Goal: Task Accomplishment & Management: Manage account settings

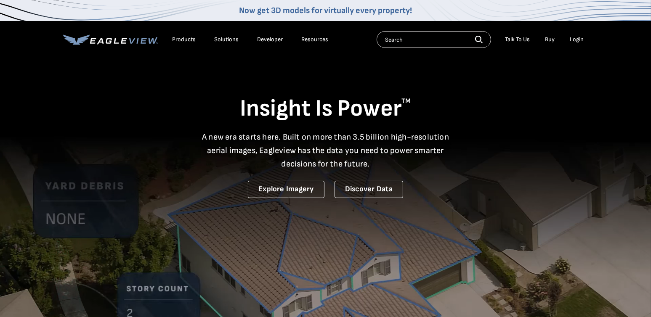
click at [574, 38] on div "Login" at bounding box center [577, 40] width 14 height 8
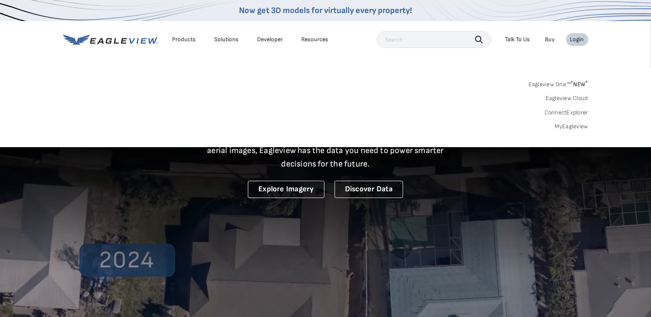
click at [572, 124] on link "MyEagleview" at bounding box center [572, 127] width 34 height 8
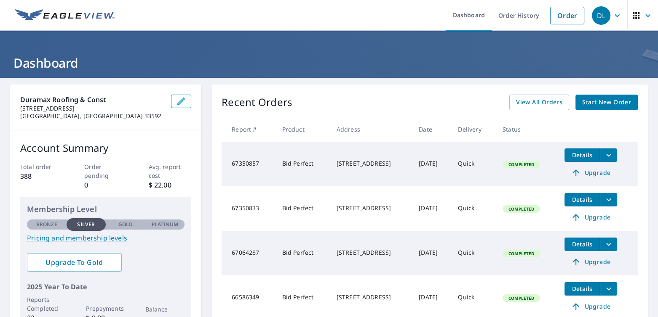
click at [613, 13] on icon "button" at bounding box center [617, 16] width 10 height 10
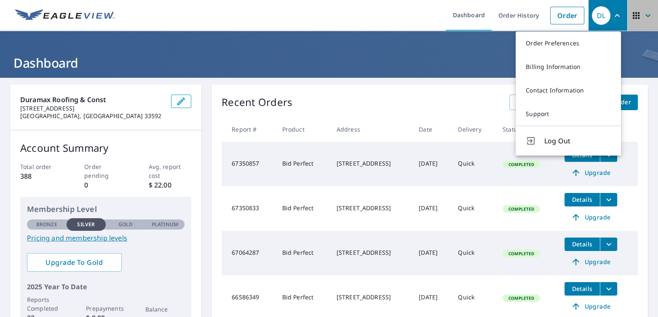
click at [642, 14] on icon "button" at bounding box center [647, 16] width 10 height 10
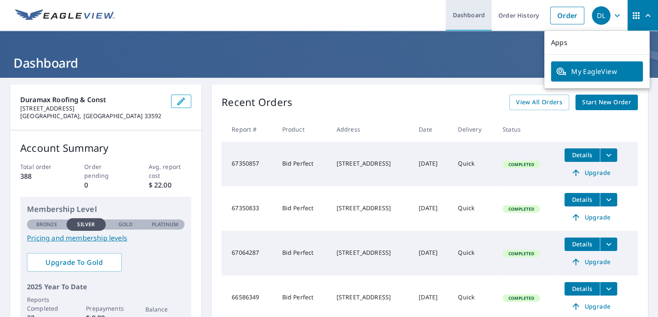
click at [461, 12] on link "Dashboard" at bounding box center [468, 15] width 46 height 31
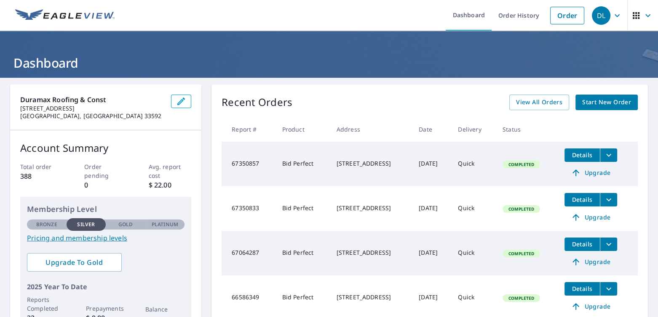
click at [613, 14] on icon "button" at bounding box center [617, 16] width 10 height 10
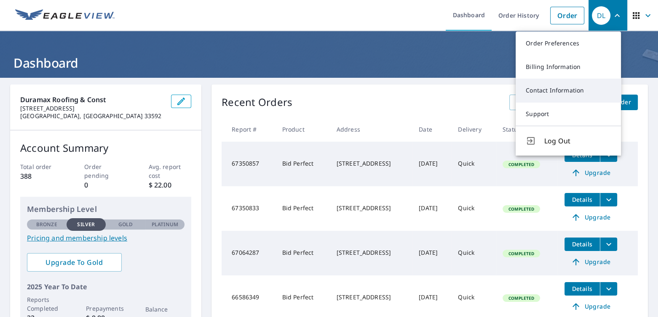
click at [541, 88] on link "Contact Information" at bounding box center [567, 91] width 105 height 24
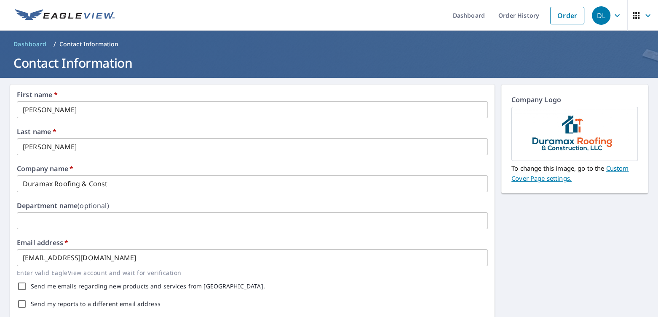
click at [618, 169] on link "Custom Cover Page settings." at bounding box center [569, 173] width 117 height 19
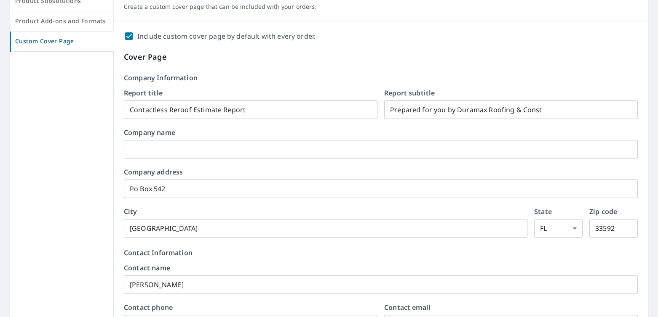
scroll to position [126, 0]
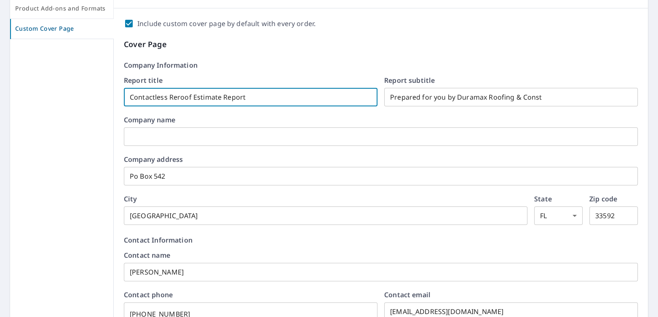
drag, startPoint x: 166, startPoint y: 97, endPoint x: 96, endPoint y: 94, distance: 70.8
click at [96, 94] on div "Product Selection and Settings Product Substitutions Product Add-ons and Format…" at bounding box center [328, 317] width 637 height 719
checkbox input "true"
type input "Reroof Estimate Report"
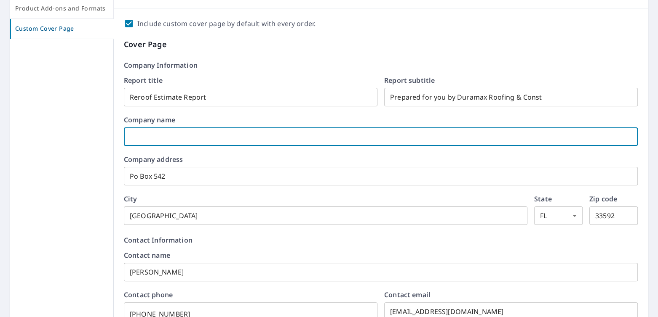
click at [163, 138] on input "text" at bounding box center [381, 137] width 514 height 24
checkbox input "true"
type input "D"
checkbox input "true"
type input "Du"
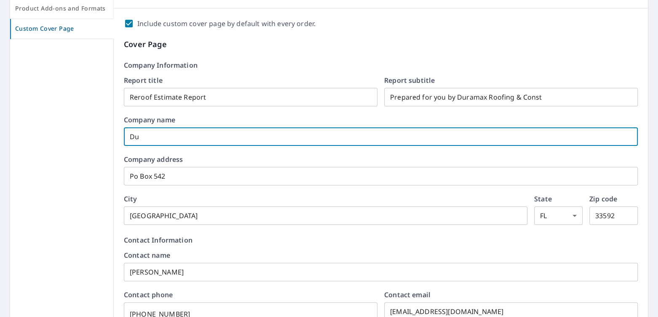
checkbox input "true"
type input "Dur"
checkbox input "true"
type input "Dura"
checkbox input "true"
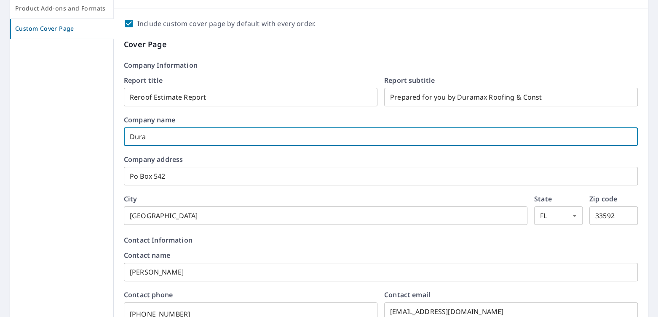
type input "Duram"
checkbox input "true"
type input "Durama"
checkbox input "true"
type input "Duramax"
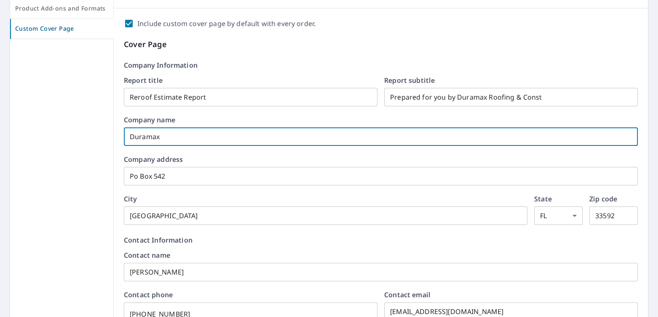
checkbox input "true"
type input "Duramax"
checkbox input "true"
type input "Duramax R"
checkbox input "true"
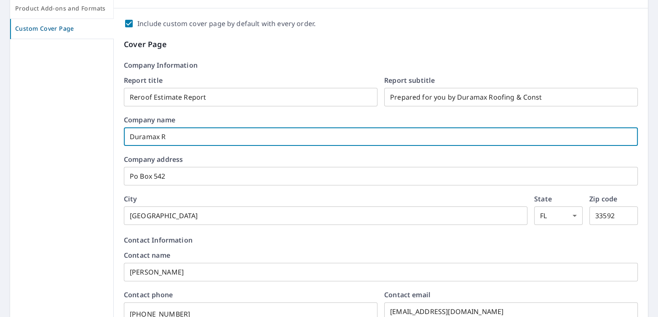
type input "Duramax Ro"
checkbox input "true"
type input "Duramax Roo"
checkbox input "true"
type input "Duramax Rood"
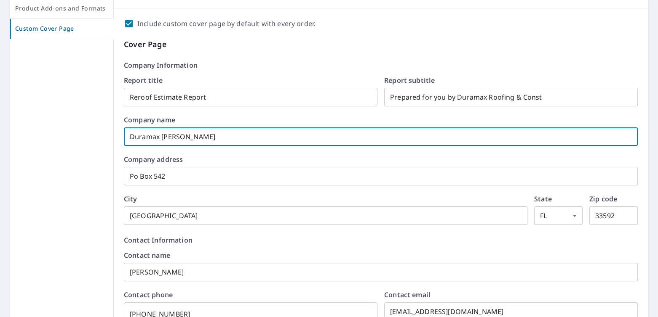
checkbox input "true"
type input "Duramax Roodf"
checkbox input "true"
type input "Duramax Roodfi"
checkbox input "true"
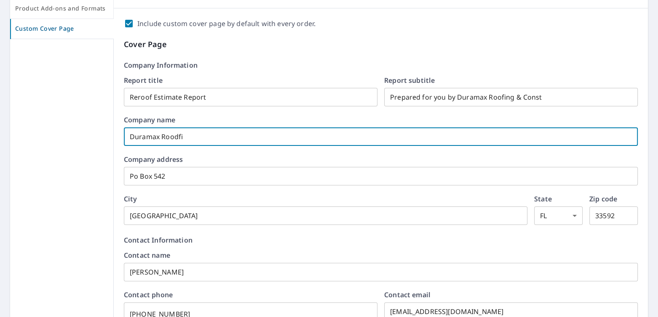
type input "Duramax Roodf"
checkbox input "true"
type input "Duramax Rood"
checkbox input "true"
type input "Duramax Roo"
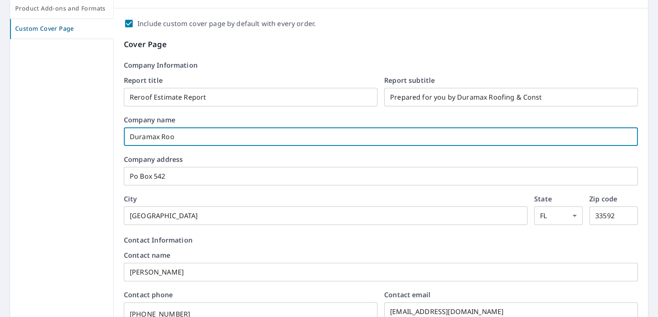
checkbox input "true"
type input "Duramax Ro"
checkbox input "true"
type input "Duramax R"
checkbox input "true"
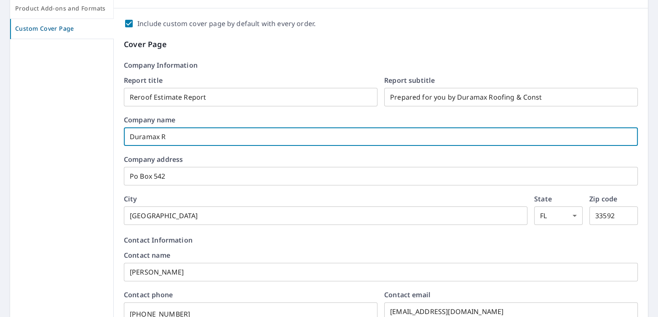
type input "Duramax"
checkbox input "true"
type input "Duramax"
checkbox input "true"
type input "Durama"
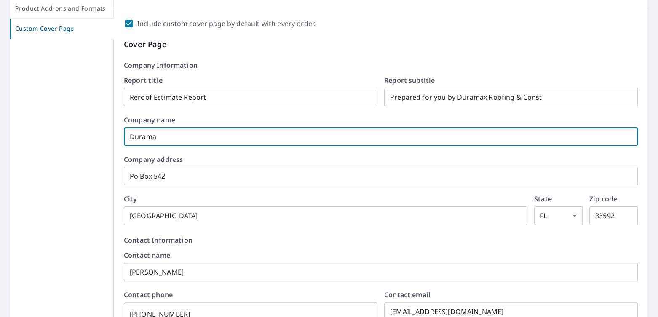
checkbox input "true"
type input "Duram"
checkbox input "true"
type input "Dura"
checkbox input "true"
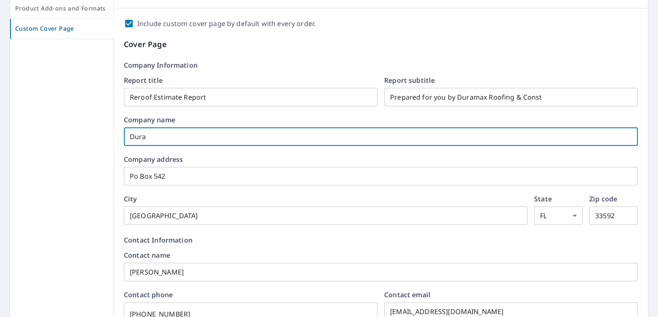
type input "Dur"
checkbox input "true"
type input "Du"
checkbox input "true"
type input "D"
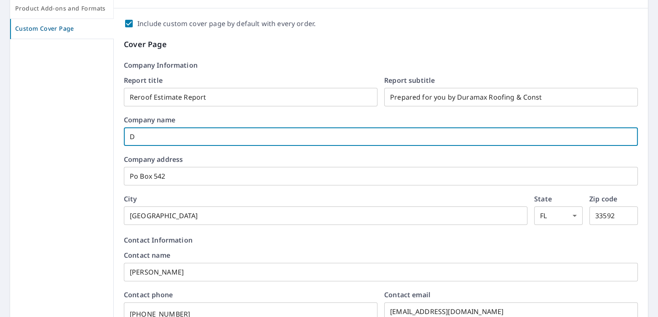
checkbox input "true"
type input "D"
checkbox input "true"
type input "Du"
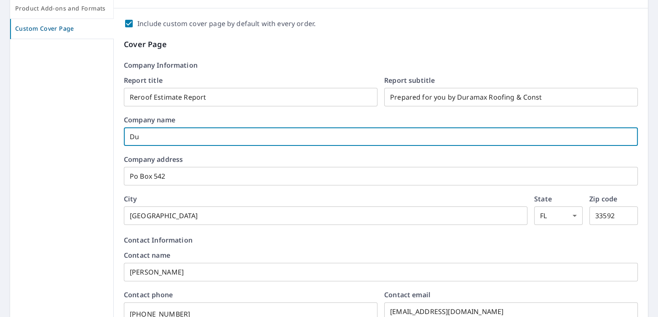
checkbox input "true"
type input "Dut"
checkbox input "true"
type input "Du"
checkbox input "true"
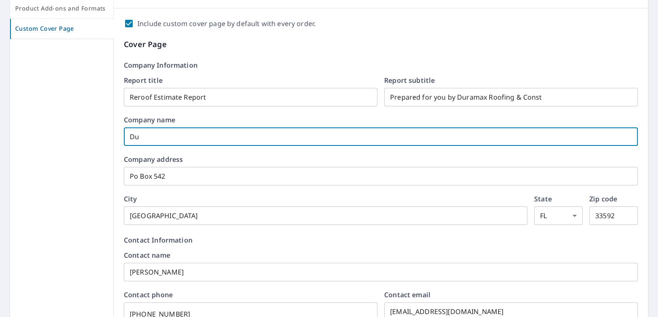
type input "Dur"
checkbox input "true"
type input "Dura"
checkbox input "true"
type input "Duram"
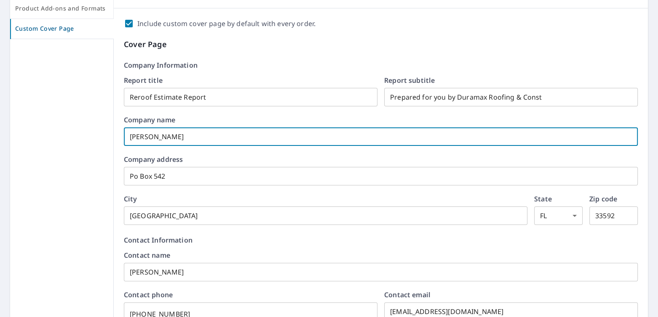
checkbox input "true"
type input "Durama"
checkbox input "true"
type input "Duramax"
checkbox input "true"
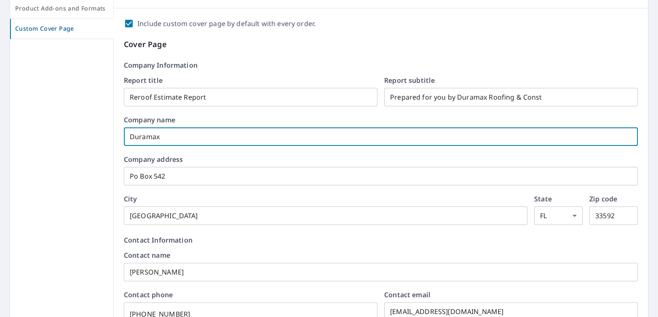
type input "Duramax"
checkbox input "true"
type input "Duramax r"
checkbox input "true"
type input "Duramax ro"
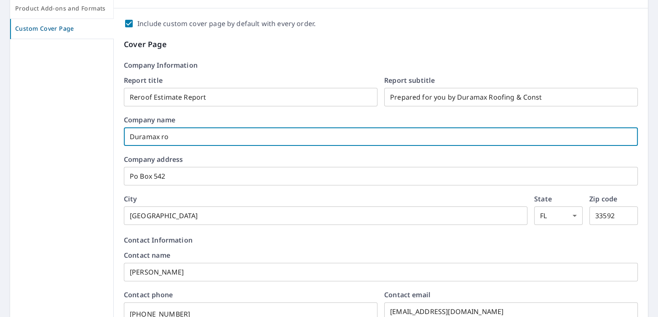
checkbox input "true"
type input "Duramax roo"
checkbox input "true"
type input "Duramax roof"
checkbox input "true"
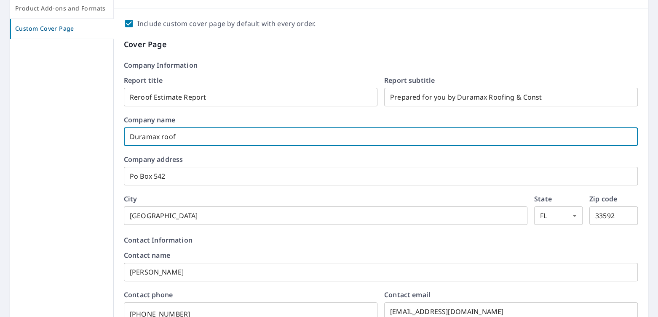
type input "Duramax roofi"
checkbox input "true"
type input "Duramax roofin"
checkbox input "true"
type input "Duramax roofing"
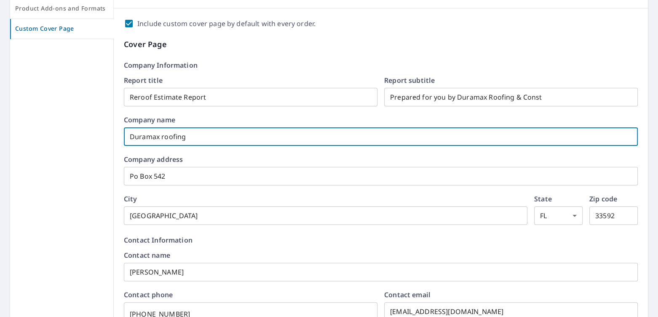
checkbox input "true"
type input "Duramax roofing"
checkbox input "true"
type input "Duramax roofing"
checkbox input "true"
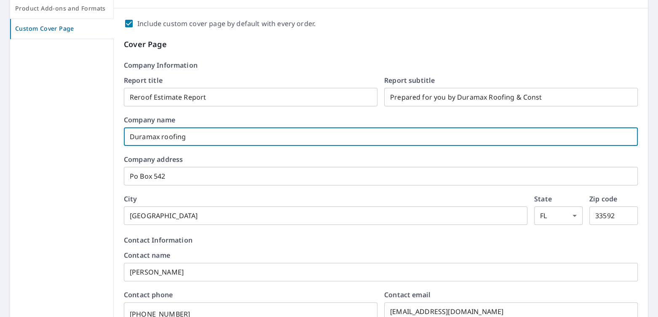
type input "Duramax roofin"
checkbox input "true"
type input "Duramax roofi"
checkbox input "true"
type input "Duramax roof"
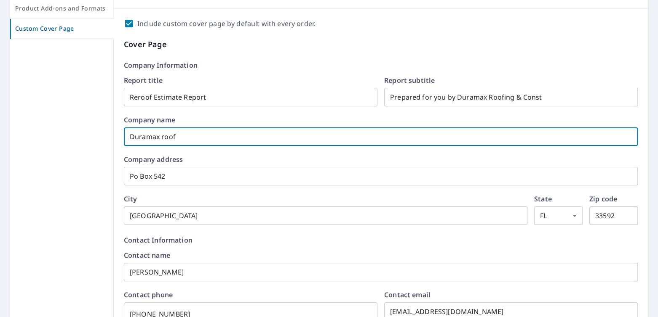
checkbox input "true"
type input "Duramax roo"
checkbox input "true"
type input "Duramax ro"
checkbox input "true"
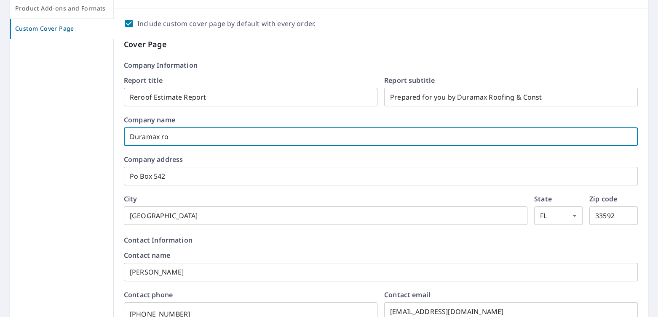
type input "Duramax r"
checkbox input "true"
type input "Duramax"
checkbox input "true"
type input "Duramax"
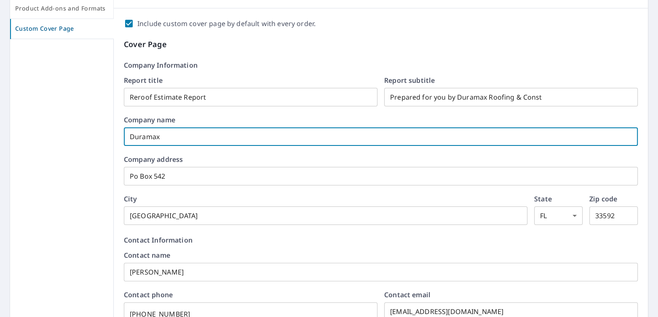
checkbox input "true"
type input "DuramaxR"
checkbox input "true"
type input "DuramaxRo"
checkbox input "true"
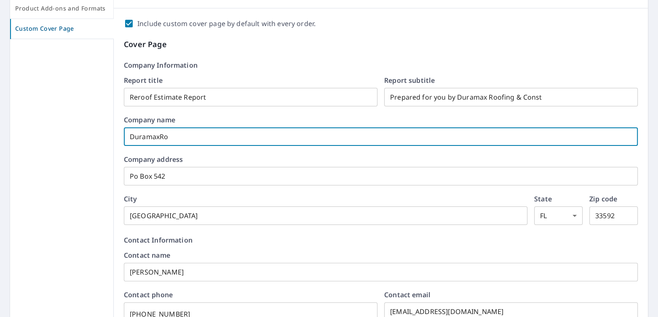
type input "DuramaxRoo"
checkbox input "true"
type input "DuramaxRoof"
checkbox input "true"
type input "DuramaxRoofi"
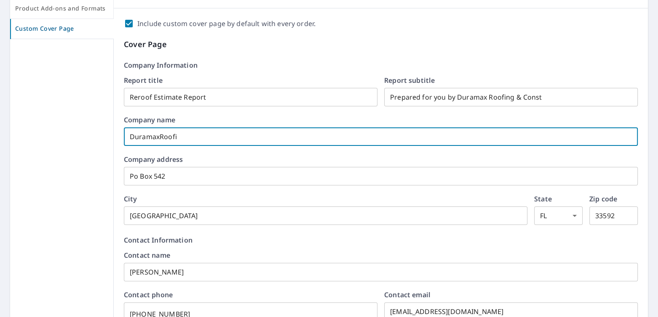
checkbox input "true"
type input "DuramaxRoofin"
checkbox input "true"
type input "DuramaxRoofing"
checkbox input "true"
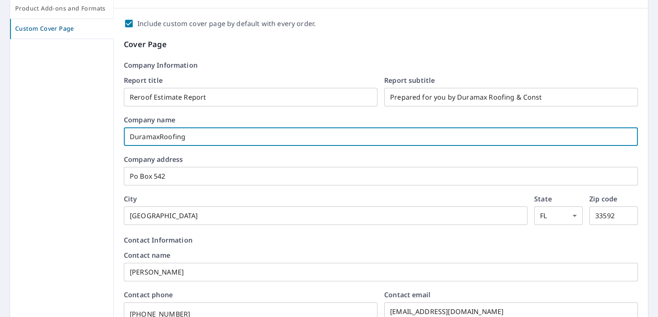
type input "DuramaxRoofing"
checkbox input "true"
type input "DuramaxRoofing &"
checkbox input "true"
type input "DuramaxRoofing &"
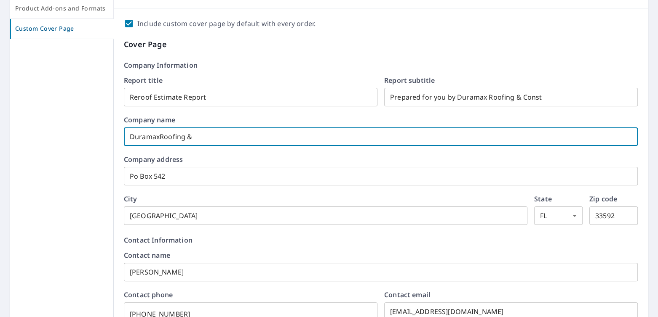
checkbox input "true"
type input "DuramaxRoofing & CO"
checkbox input "true"
type input "DuramaxRoofing & COn"
checkbox input "true"
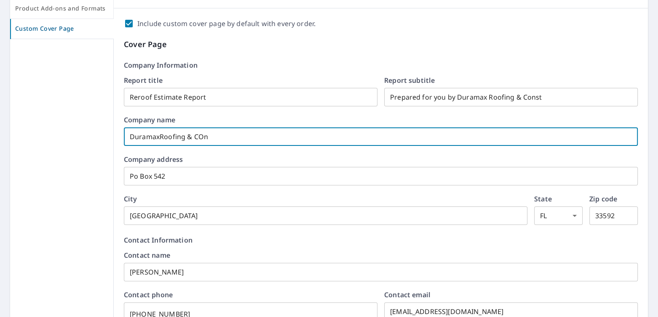
type input "DuramaxRoofing & COns"
checkbox input "true"
type input "DuramaxRoofing & COnst"
checkbox input "true"
type input "DuramaxRoofing & COnstr"
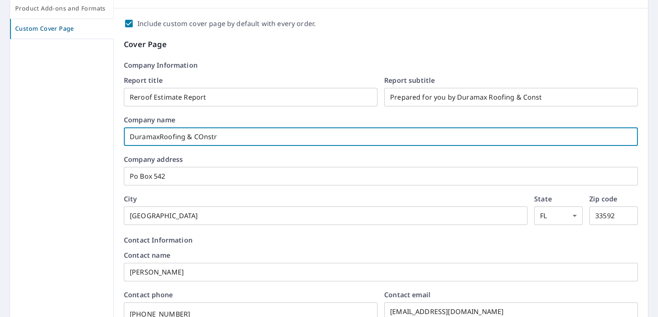
checkbox input "true"
type input "DuramaxRoofing & COnstru"
checkbox input "true"
type input "DuramaxRoofing & COnstruc"
checkbox input "true"
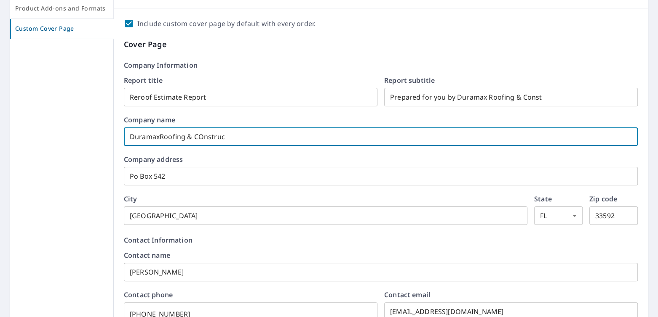
type input "DuramaxRoofing & COnstruct"
checkbox input "true"
type input "DuramaxRoofing & COnstructi"
checkbox input "true"
type input "DuramaxRoofing & COnstructio"
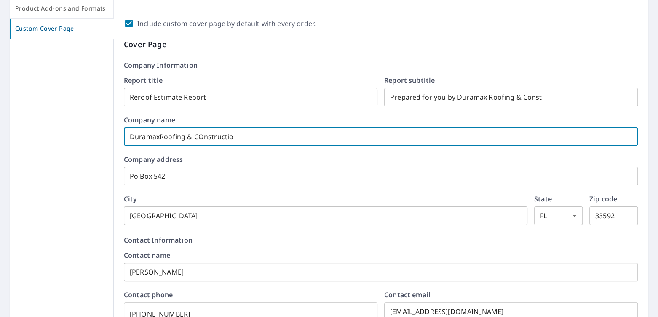
checkbox input "true"
type input "DuramaxRoofing & COnstruction"
checkbox input "true"
type input "DuramaxRoofing & COnstruction,"
checkbox input "true"
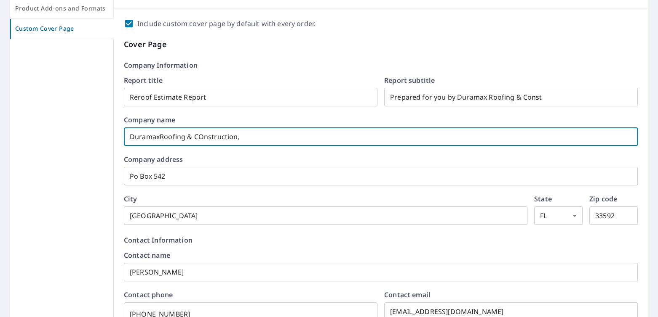
type input "DuramaxRoofing & COnstruction,"
checkbox input "true"
type input "DuramaxRoofing & COnstruction, L"
checkbox input "true"
type input "DuramaxRoofing & COnstruction, LL"
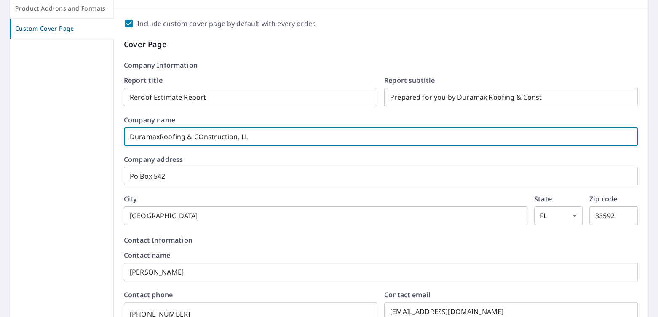
checkbox input "true"
type input "DuramaxRoofing & COnstruction, LLC"
checkbox input "true"
type input "DuramaxRoofing & COnstruction, LLC"
click at [158, 137] on input "DuramaxRoofing & COnstruction, LLC" at bounding box center [381, 137] width 514 height 24
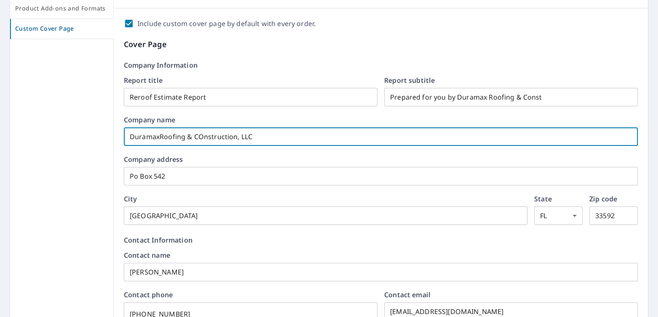
checkbox input "true"
type input "Duramax Roofing & COnstruction, LLC"
click at [203, 136] on input "Duramax Roofing & COnstruction, LLC" at bounding box center [381, 137] width 514 height 24
checkbox input "true"
type input "Duramax Roofing & Cnstruction, LLC"
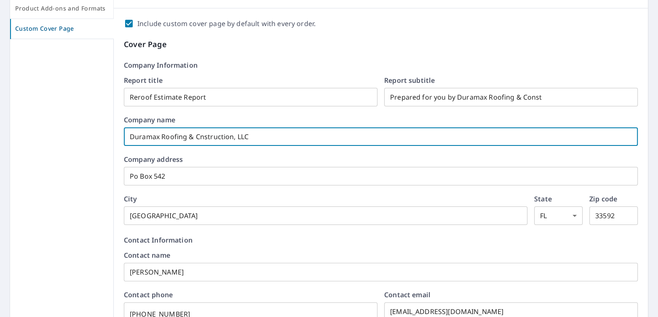
checkbox input "true"
type input "Duramax Roofing & Construction, LLC"
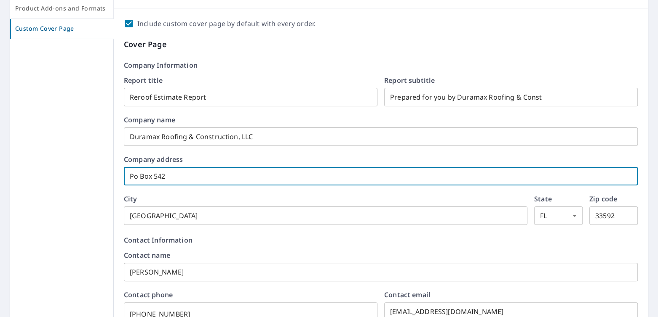
drag, startPoint x: 183, startPoint y: 177, endPoint x: 107, endPoint y: 173, distance: 75.5
click at [107, 173] on div "Product Selection and Settings Product Substitutions Product Add-ons and Format…" at bounding box center [328, 317] width 637 height 719
checkbox input "true"
type input "1"
checkbox input "true"
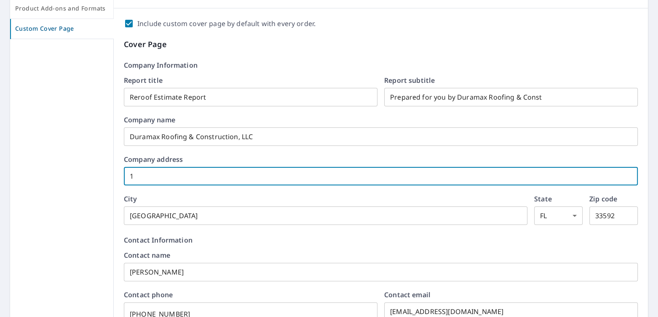
type input "10"
checkbox input "true"
type input "108"
checkbox input "true"
type input "1080"
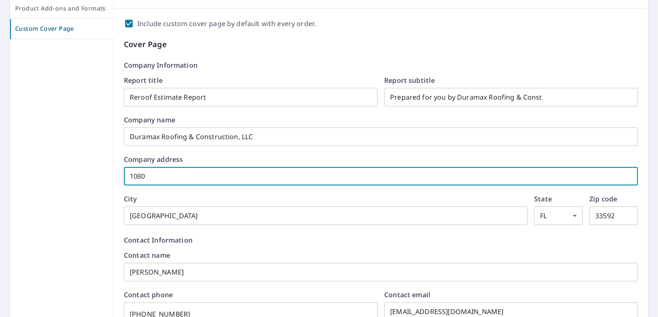
checkbox input "true"
type input "10806"
checkbox input "true"
type input "10806"
checkbox input "true"
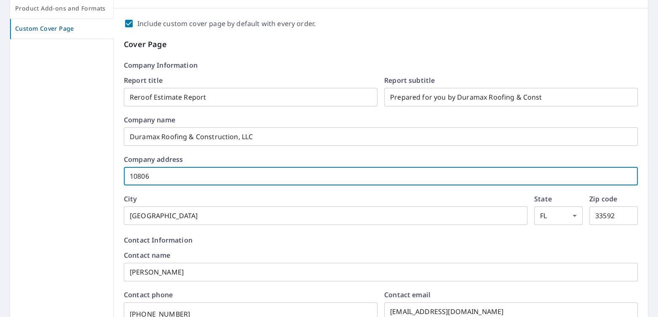
type input "10806 M"
checkbox input "true"
type input "10806 Ma"
checkbox input "true"
type input "10806 Mai"
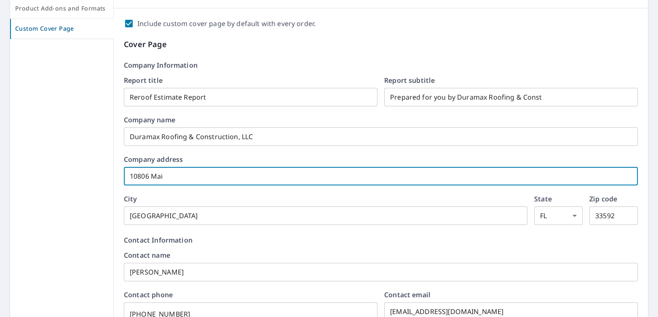
checkbox input "true"
type input "10806 Main"
checkbox input "true"
type input "10806 Main"
checkbox input "true"
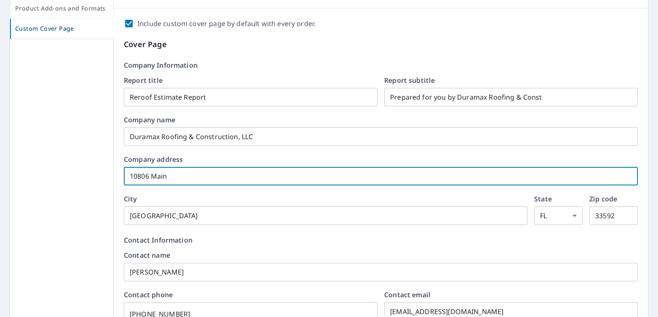
type input "10806 Main S"
checkbox input "true"
type input "10806 Main St"
checkbox input "true"
type input "10806 Main Str"
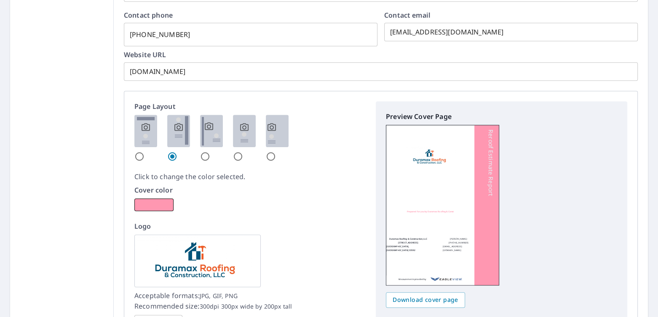
scroll to position [421, 0]
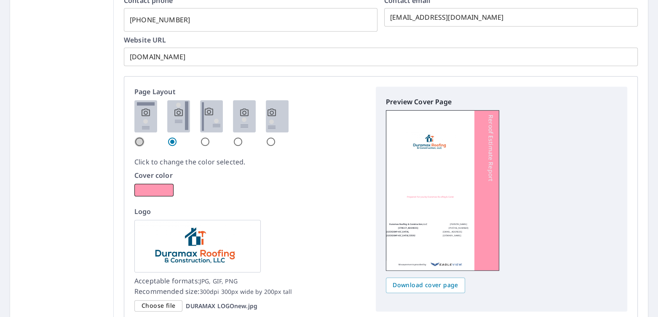
click at [139, 140] on input "radio" at bounding box center [139, 142] width 10 height 10
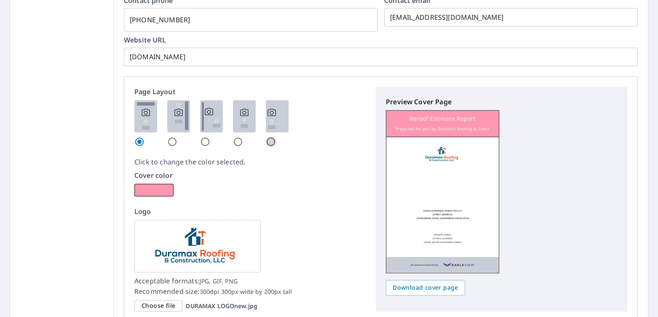
click at [266, 137] on input "radio" at bounding box center [271, 142] width 10 height 10
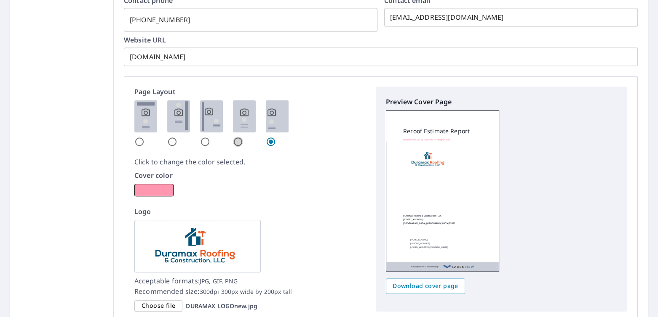
click at [240, 139] on input "radio" at bounding box center [238, 142] width 10 height 10
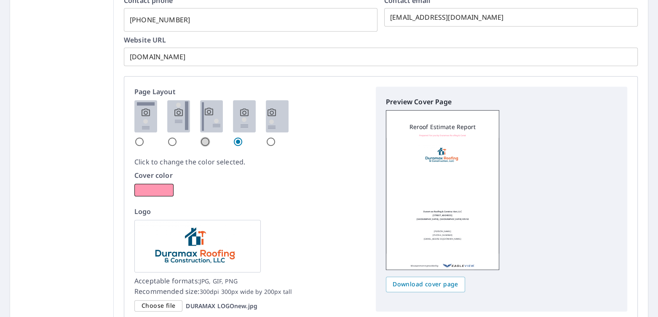
click at [200, 139] on input "radio" at bounding box center [205, 142] width 10 height 10
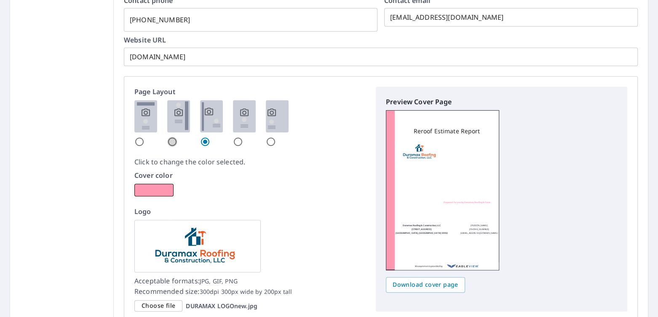
click at [168, 140] on input "radio" at bounding box center [172, 142] width 10 height 10
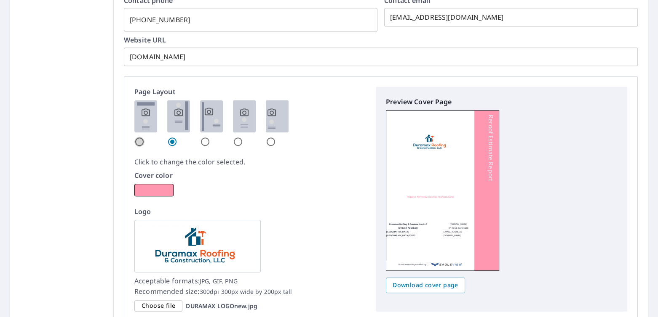
click at [136, 141] on input "radio" at bounding box center [139, 142] width 10 height 10
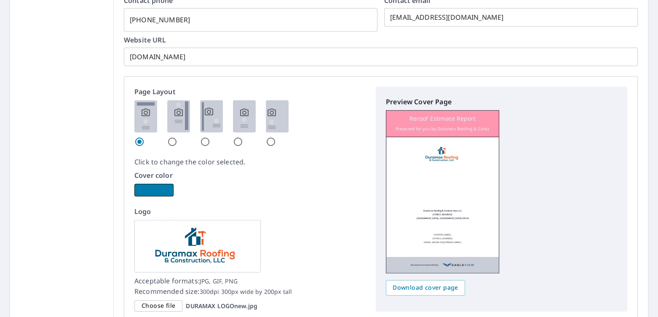
click at [144, 185] on button "button" at bounding box center [153, 190] width 39 height 13
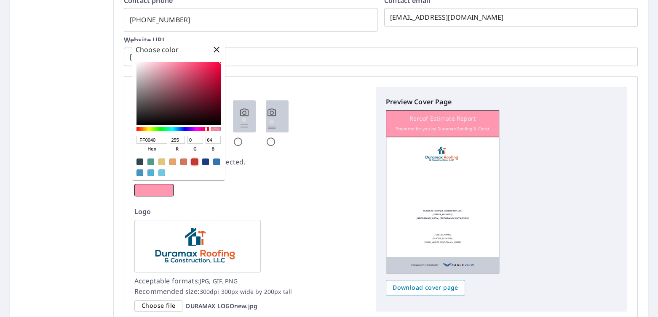
click at [194, 160] on div at bounding box center [194, 162] width 7 height 7
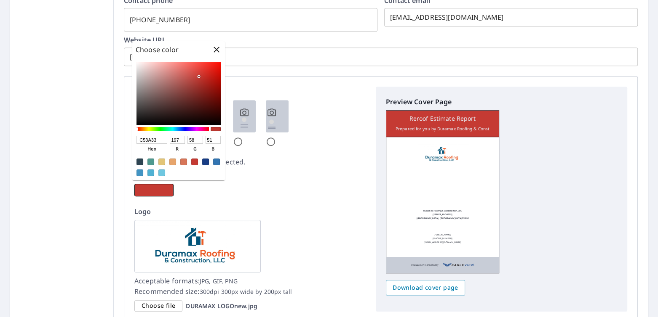
click at [162, 239] on img at bounding box center [197, 246] width 126 height 53
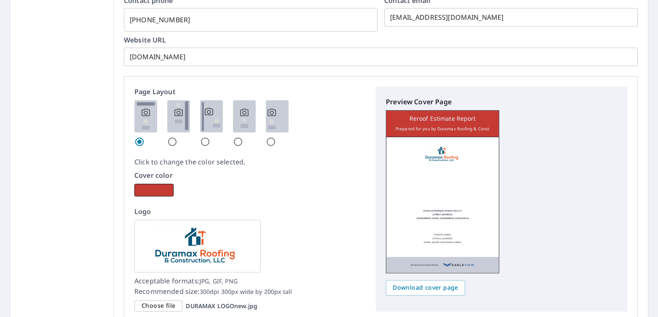
scroll to position [463, 0]
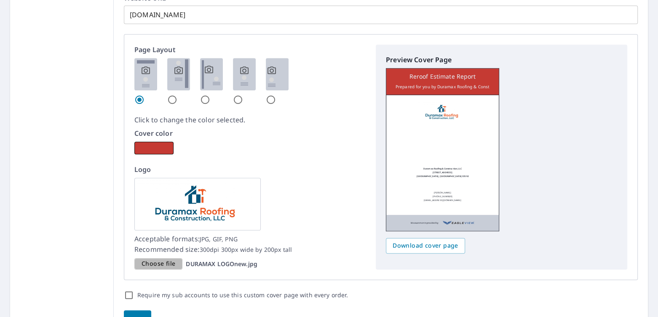
click at [161, 260] on span "Choose file" at bounding box center [158, 264] width 34 height 11
click at [0, 0] on input "Choose file DURAMAX LOGOnew.jpg" at bounding box center [0, 0] width 0 height 0
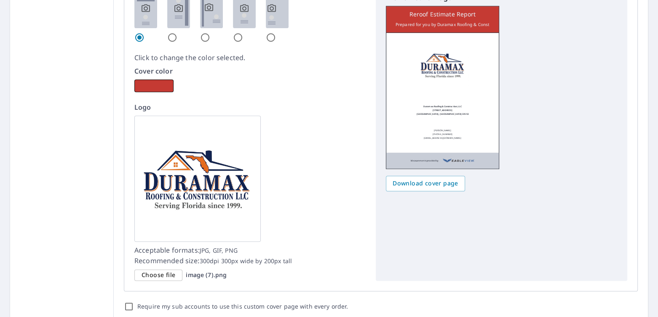
scroll to position [505, 0]
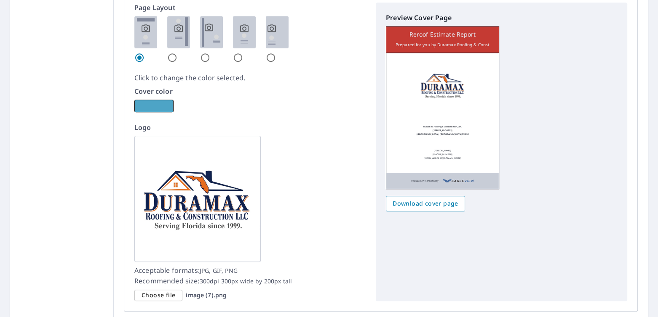
click at [157, 106] on button "button" at bounding box center [153, 106] width 39 height 13
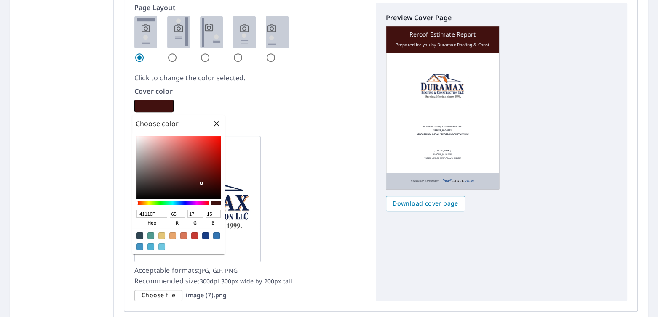
click at [201, 184] on div at bounding box center [178, 167] width 84 height 63
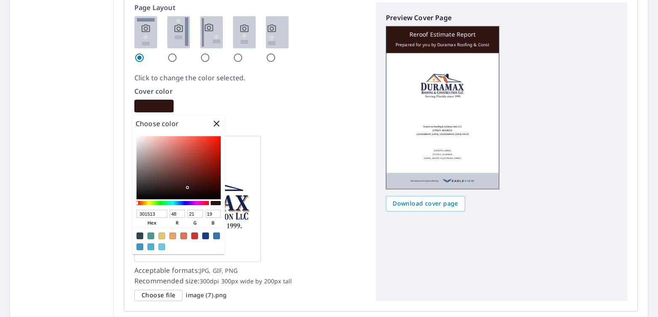
click at [186, 188] on div at bounding box center [178, 167] width 84 height 63
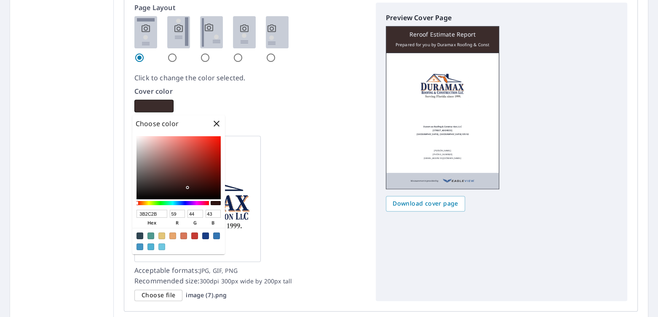
click at [160, 185] on div at bounding box center [178, 167] width 84 height 63
click at [152, 186] on div at bounding box center [178, 167] width 84 height 63
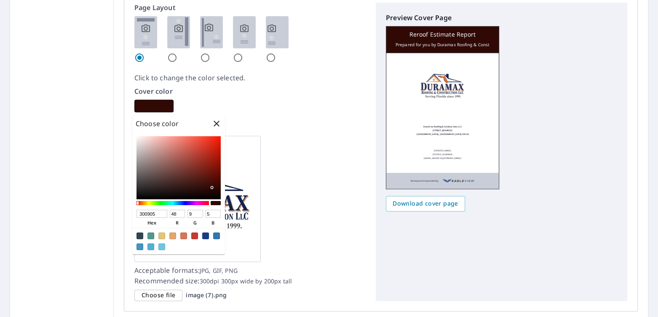
click at [212, 188] on div at bounding box center [178, 167] width 84 height 63
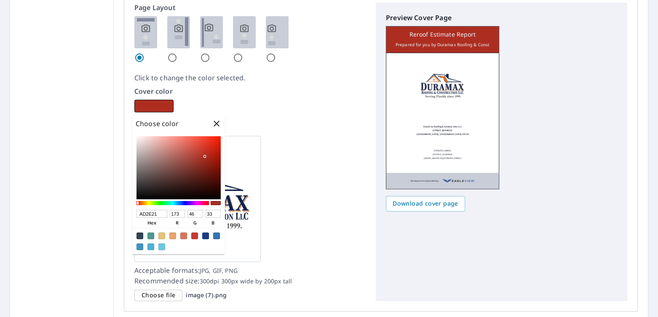
click at [205, 157] on div at bounding box center [178, 167] width 84 height 63
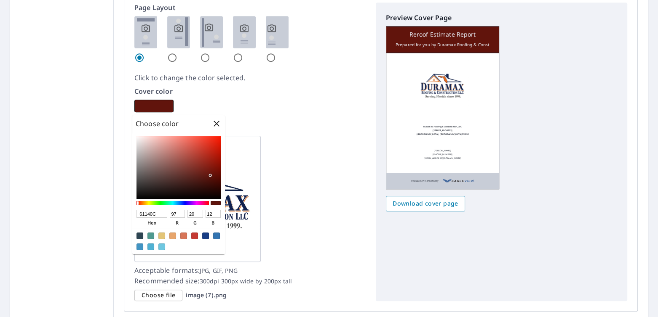
click at [210, 176] on div at bounding box center [178, 167] width 84 height 63
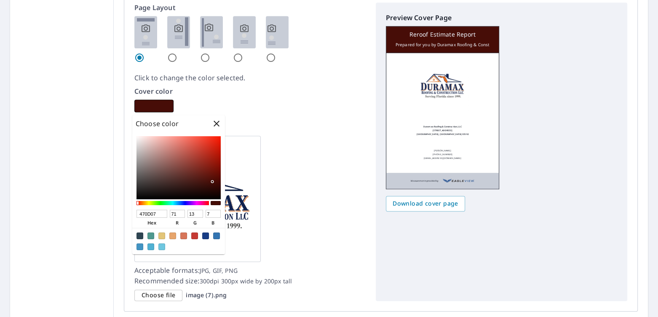
click at [212, 182] on div at bounding box center [178, 167] width 84 height 63
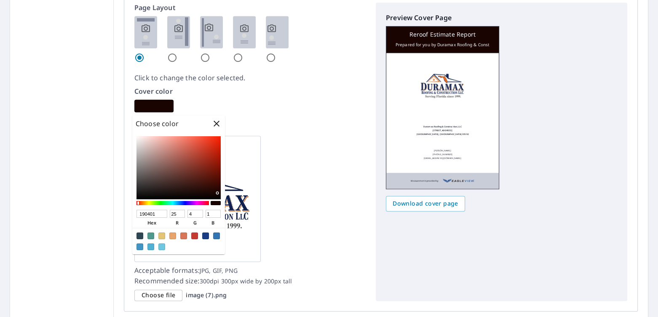
click at [216, 193] on div at bounding box center [178, 167] width 84 height 63
click at [290, 102] on div "Cover color" at bounding box center [249, 99] width 231 height 26
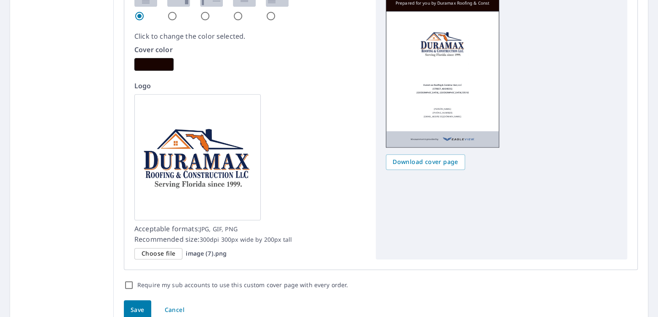
scroll to position [586, 0]
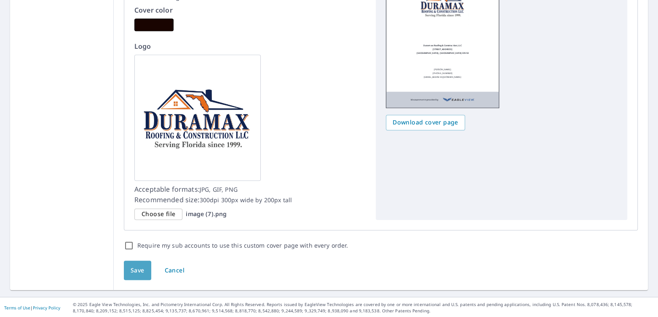
click at [141, 266] on span "Save" at bounding box center [138, 271] width 14 height 11
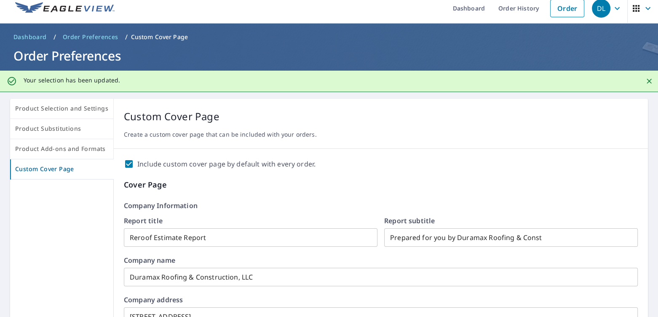
scroll to position [0, 0]
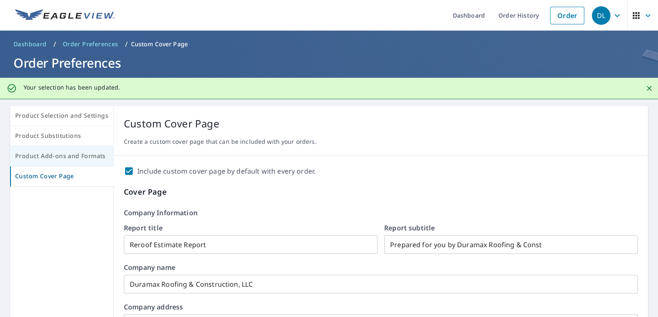
click at [56, 157] on span "Product Add-ons and Formats" at bounding box center [61, 156] width 93 height 11
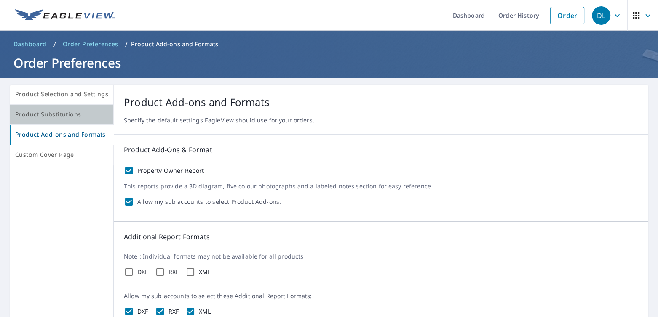
click at [69, 117] on span "Product Substitutions" at bounding box center [61, 114] width 93 height 11
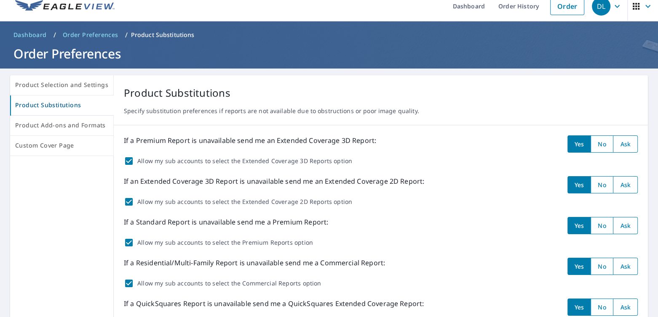
scroll to position [7, 0]
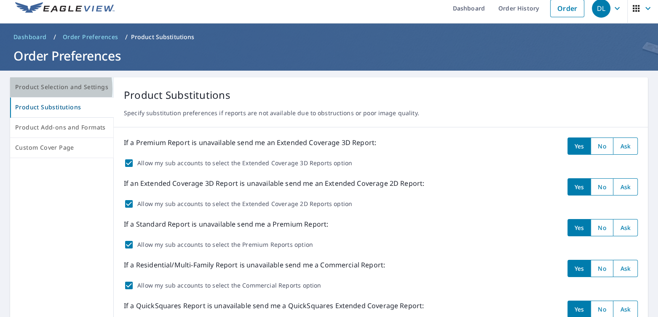
click at [39, 88] on span "Product Selection and Settings" at bounding box center [61, 87] width 93 height 11
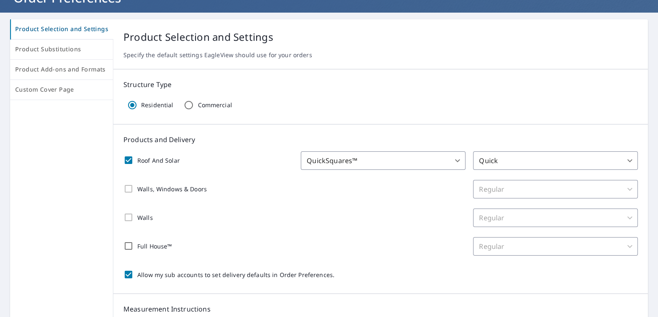
scroll to position [91, 0]
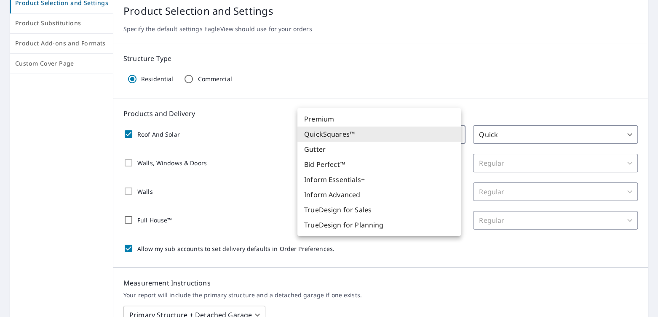
click at [353, 140] on body "DL DL Dashboard Order History Order DL Dashboard / Order Preferences / Product …" at bounding box center [329, 158] width 658 height 317
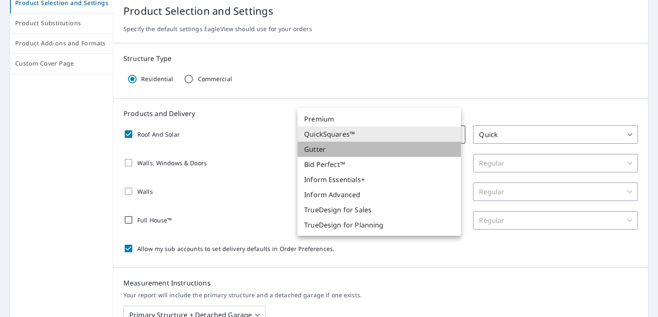
click at [328, 149] on li "Gutter" at bounding box center [378, 149] width 163 height 15
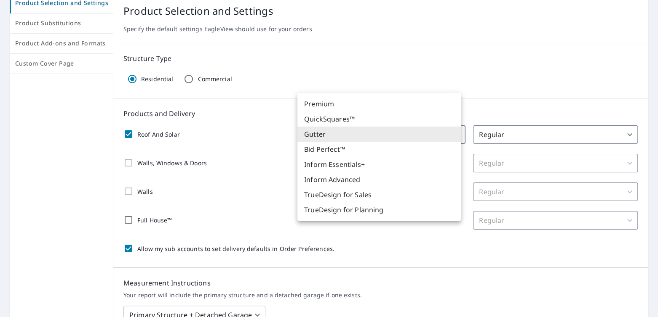
click at [329, 136] on body "DL DL Dashboard Order History Order DL Dashboard / Order Preferences / Product …" at bounding box center [329, 158] width 658 height 317
click at [322, 148] on li "Bid Perfect™" at bounding box center [378, 149] width 163 height 15
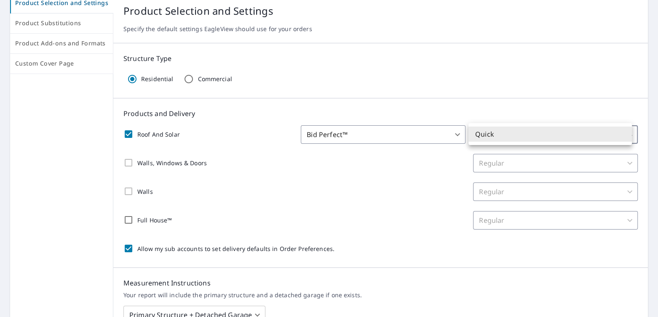
click at [487, 137] on body "DL DL Dashboard Order History Order DL Dashboard / Order Preferences / Product …" at bounding box center [329, 158] width 658 height 317
click at [332, 170] on div at bounding box center [329, 158] width 658 height 317
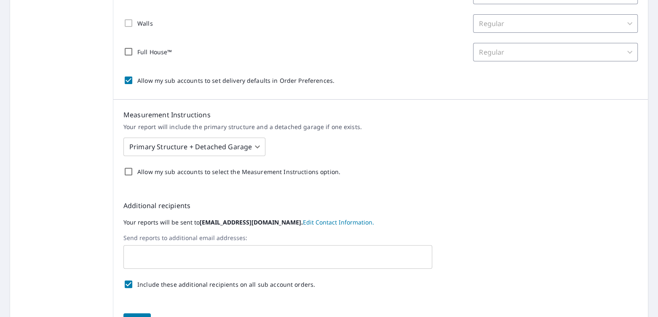
scroll to position [302, 0]
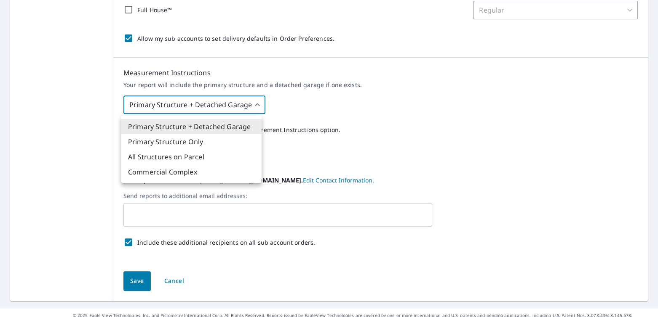
click at [253, 106] on body "DL DL Dashboard Order History Order DL Dashboard / Order Preferences / Product …" at bounding box center [329, 158] width 658 height 317
click at [209, 154] on li "All Structures on Parcel" at bounding box center [191, 156] width 140 height 15
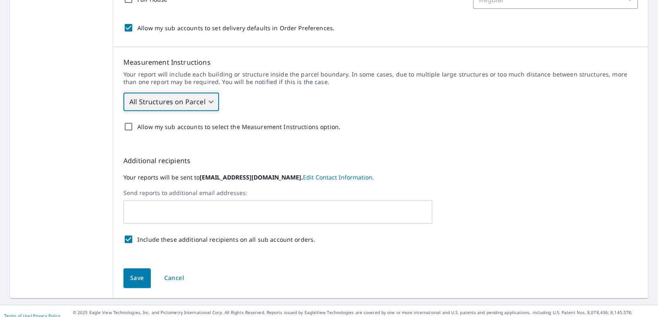
scroll to position [321, 0]
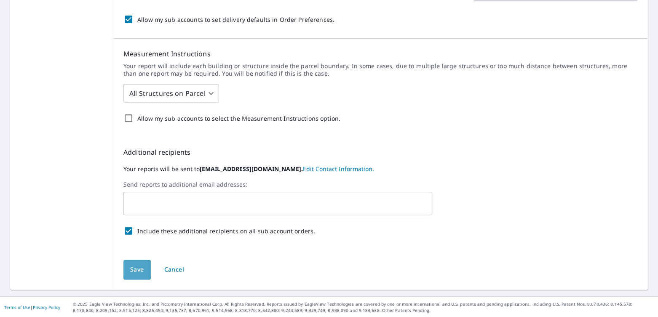
click at [133, 261] on button "Save" at bounding box center [136, 270] width 27 height 20
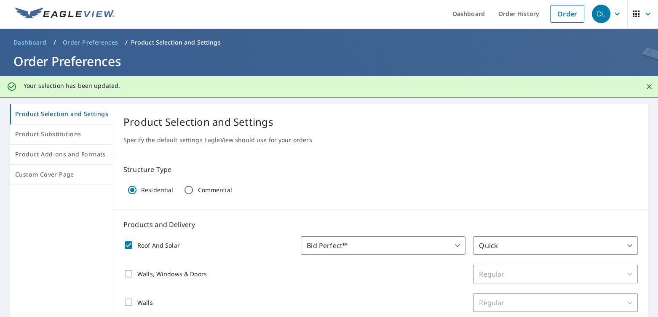
scroll to position [0, 0]
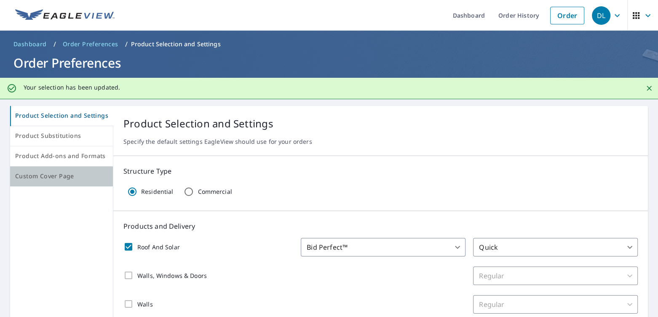
click at [72, 182] on button "Custom Cover Page" at bounding box center [61, 177] width 103 height 20
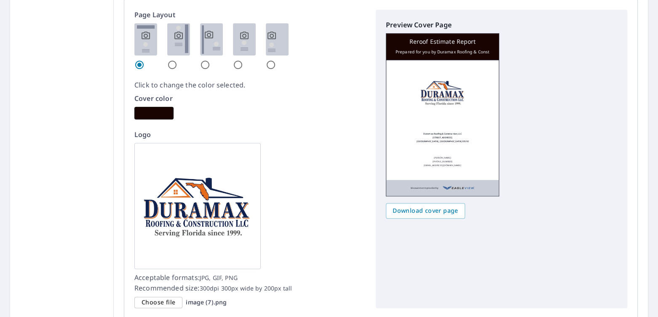
scroll to position [547, 0]
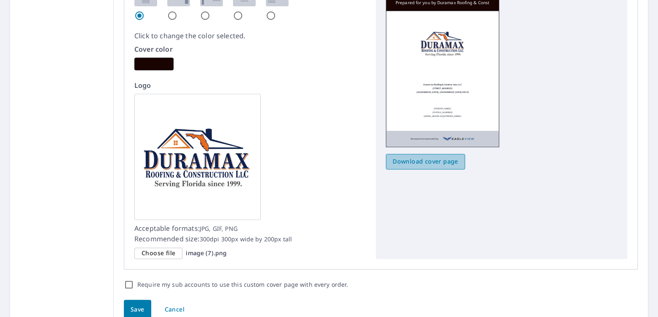
click at [428, 155] on button "Download cover page" at bounding box center [425, 162] width 79 height 16
